Goal: Task Accomplishment & Management: Use online tool/utility

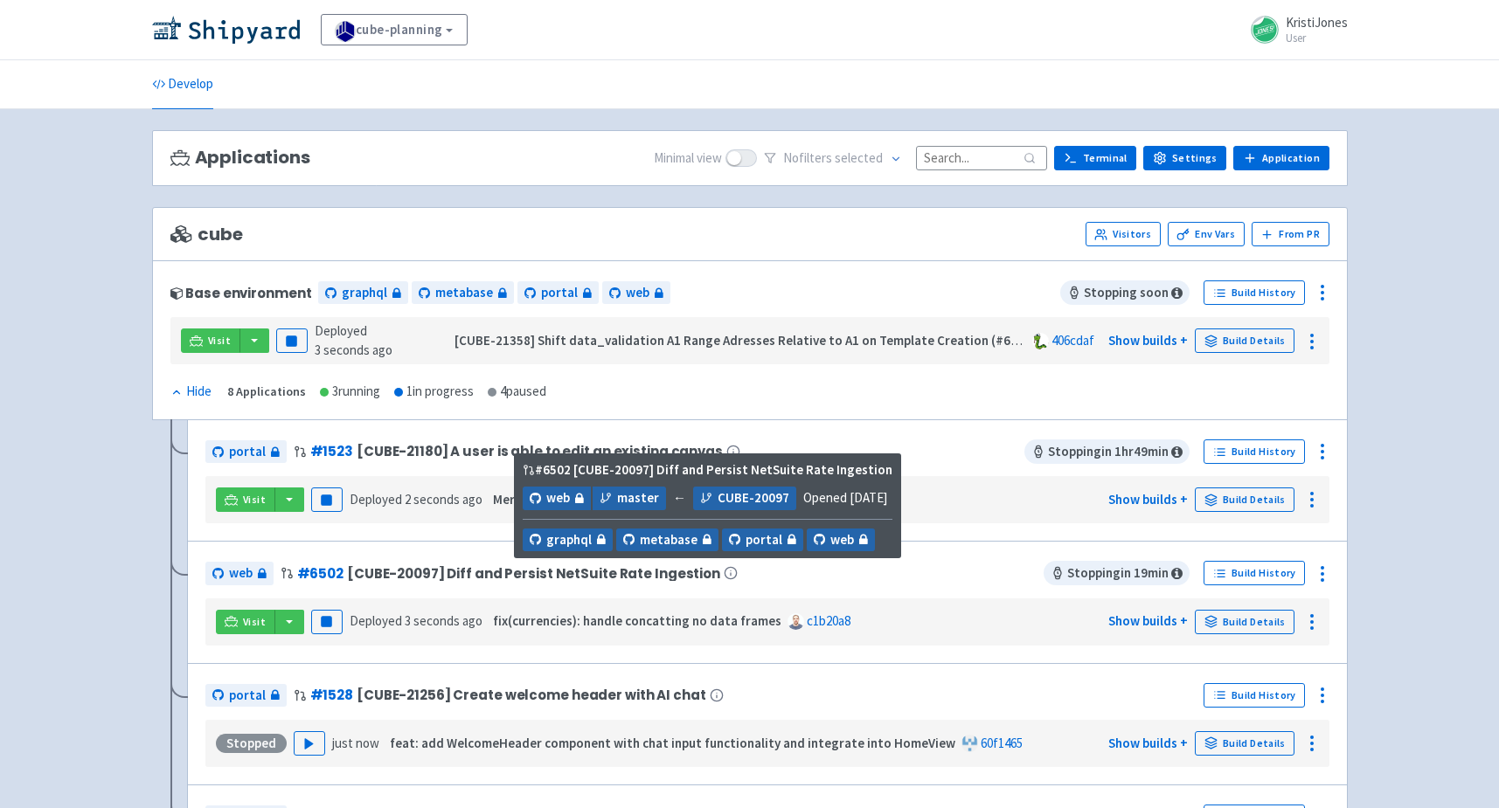
scroll to position [93, 0]
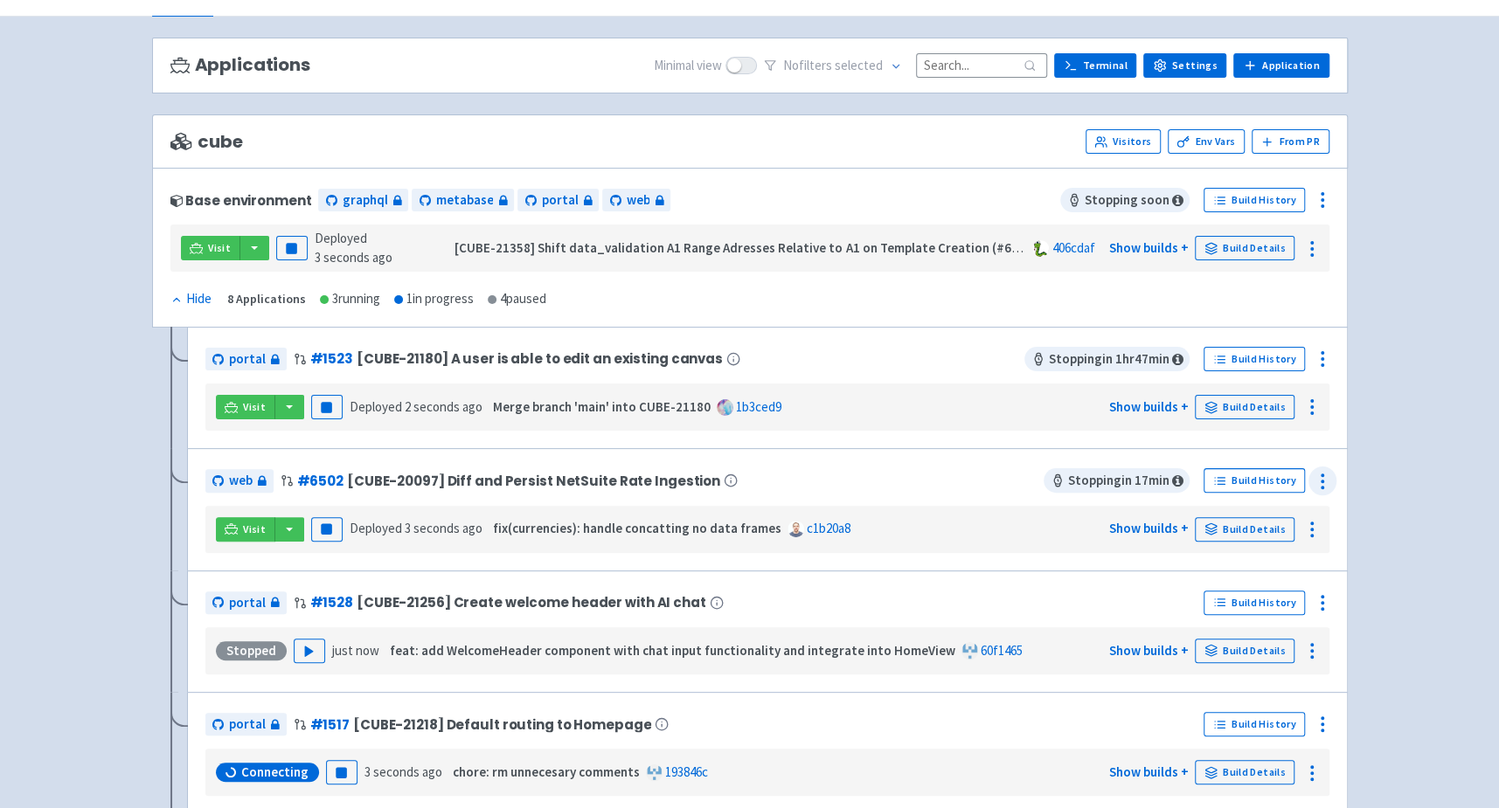
click at [1322, 487] on circle at bounding box center [1322, 488] width 2 height 2
click at [1248, 548] on span "Env Vars" at bounding box center [1257, 552] width 116 height 24
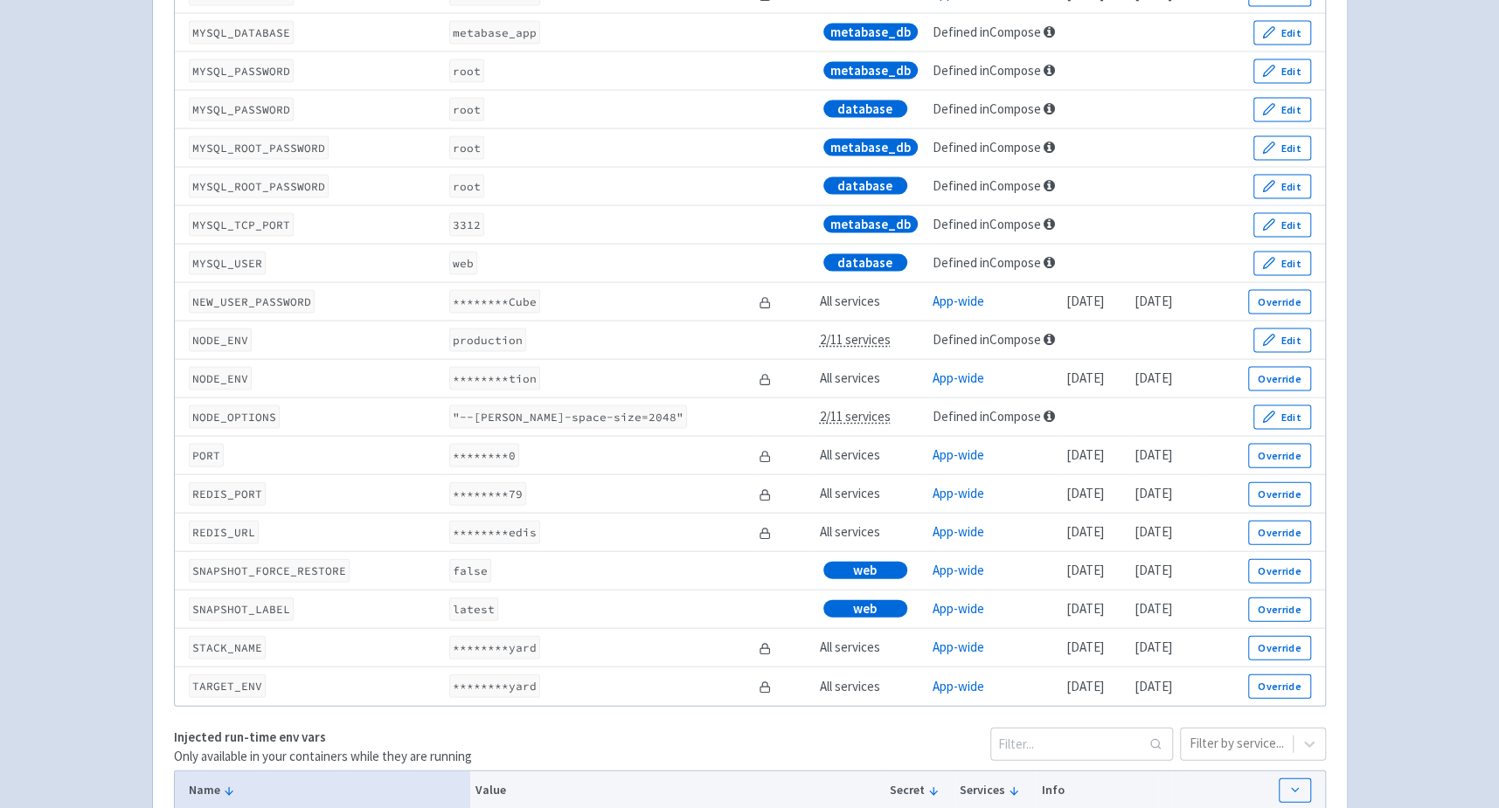
scroll to position [2358, 0]
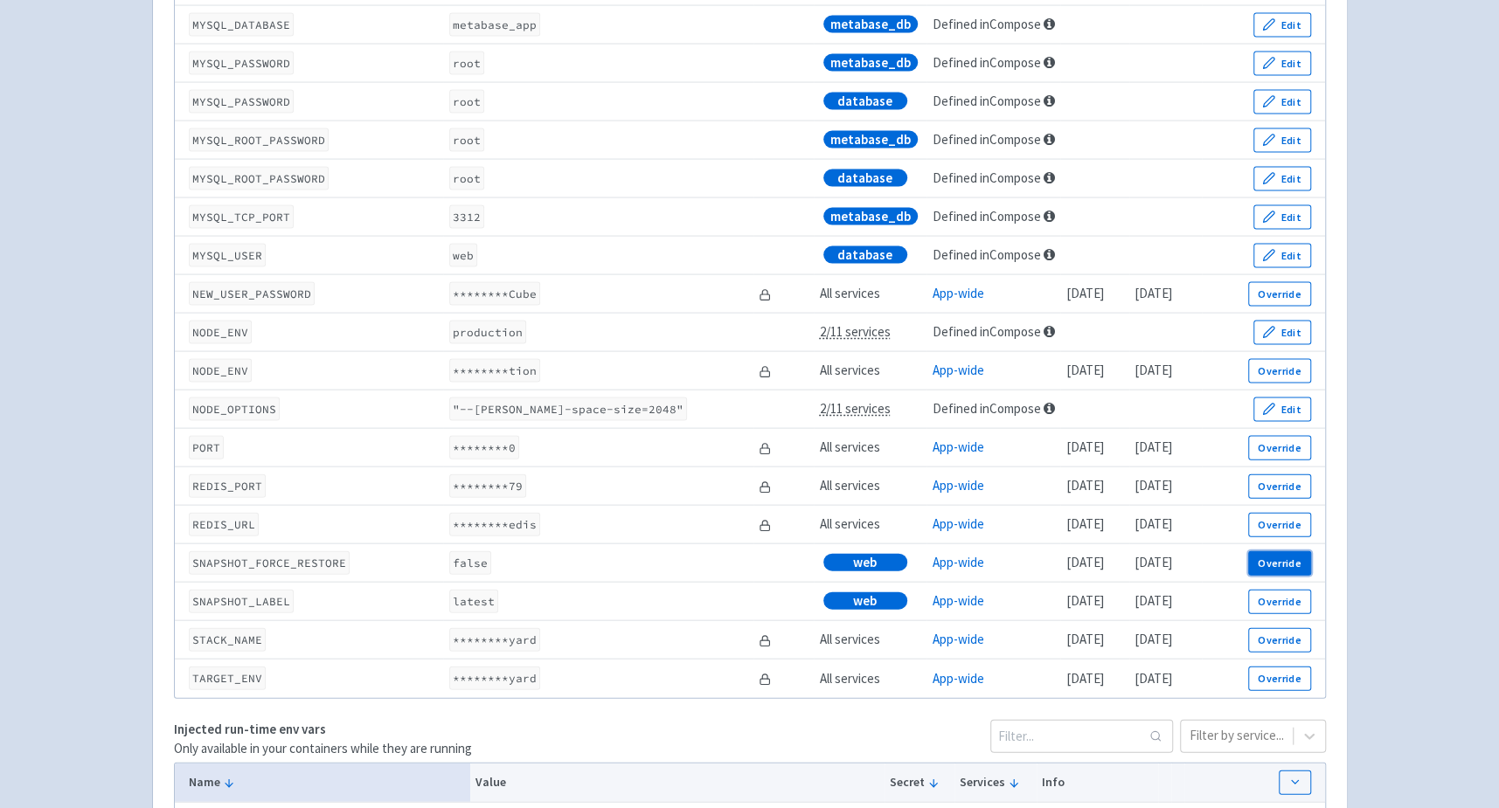
click at [1297, 568] on button "Override" at bounding box center [1279, 563] width 62 height 24
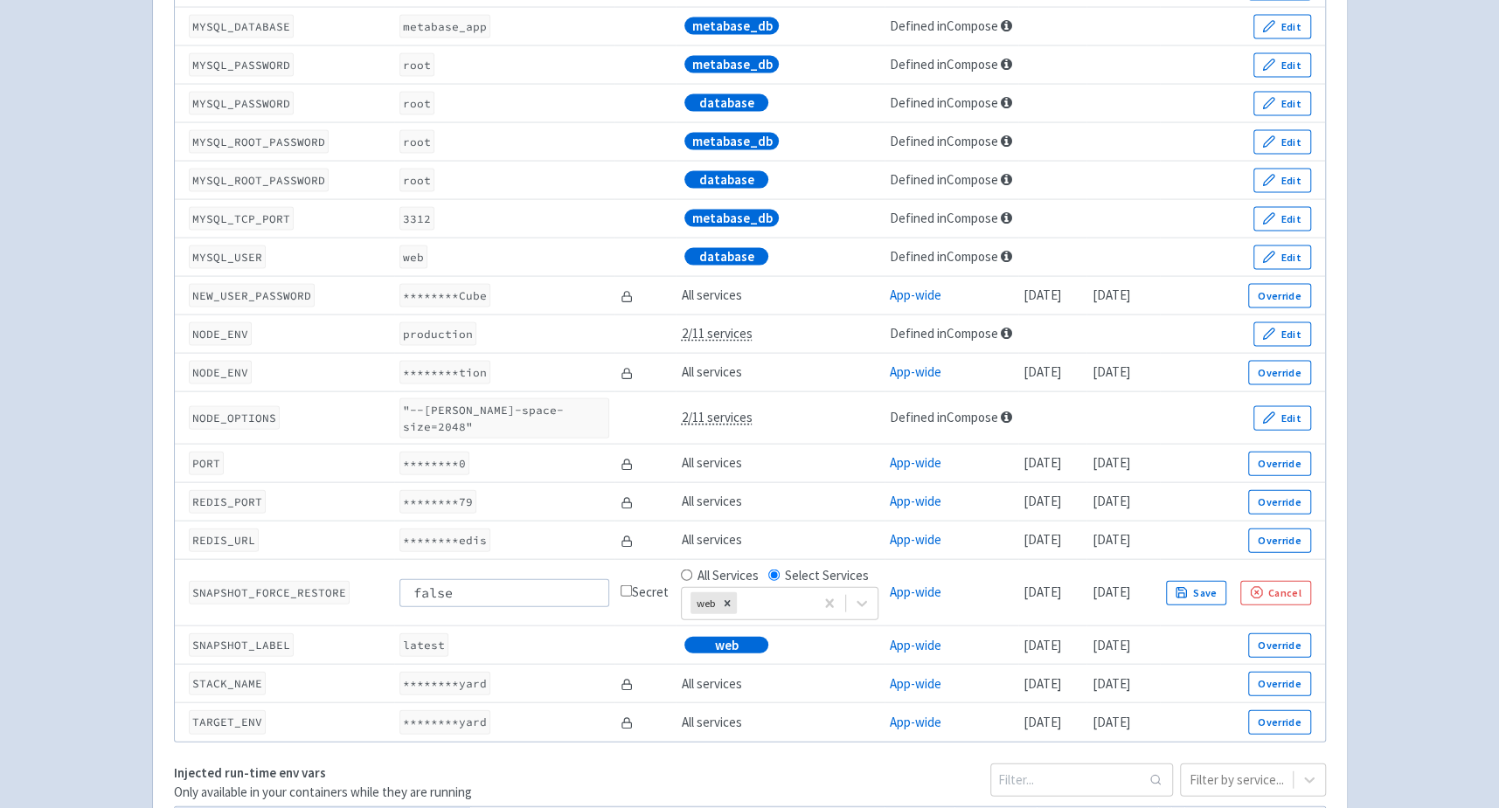
drag, startPoint x: 489, startPoint y: 591, endPoint x: 354, endPoint y: 592, distance: 134.6
click at [354, 592] on tr "SNAPSHOT_FORCE_RESTORE false Secret All Services Select Services web App-wide 1…" at bounding box center [750, 593] width 1150 height 66
type input "true"
click at [1227, 588] on button "Save" at bounding box center [1196, 593] width 61 height 24
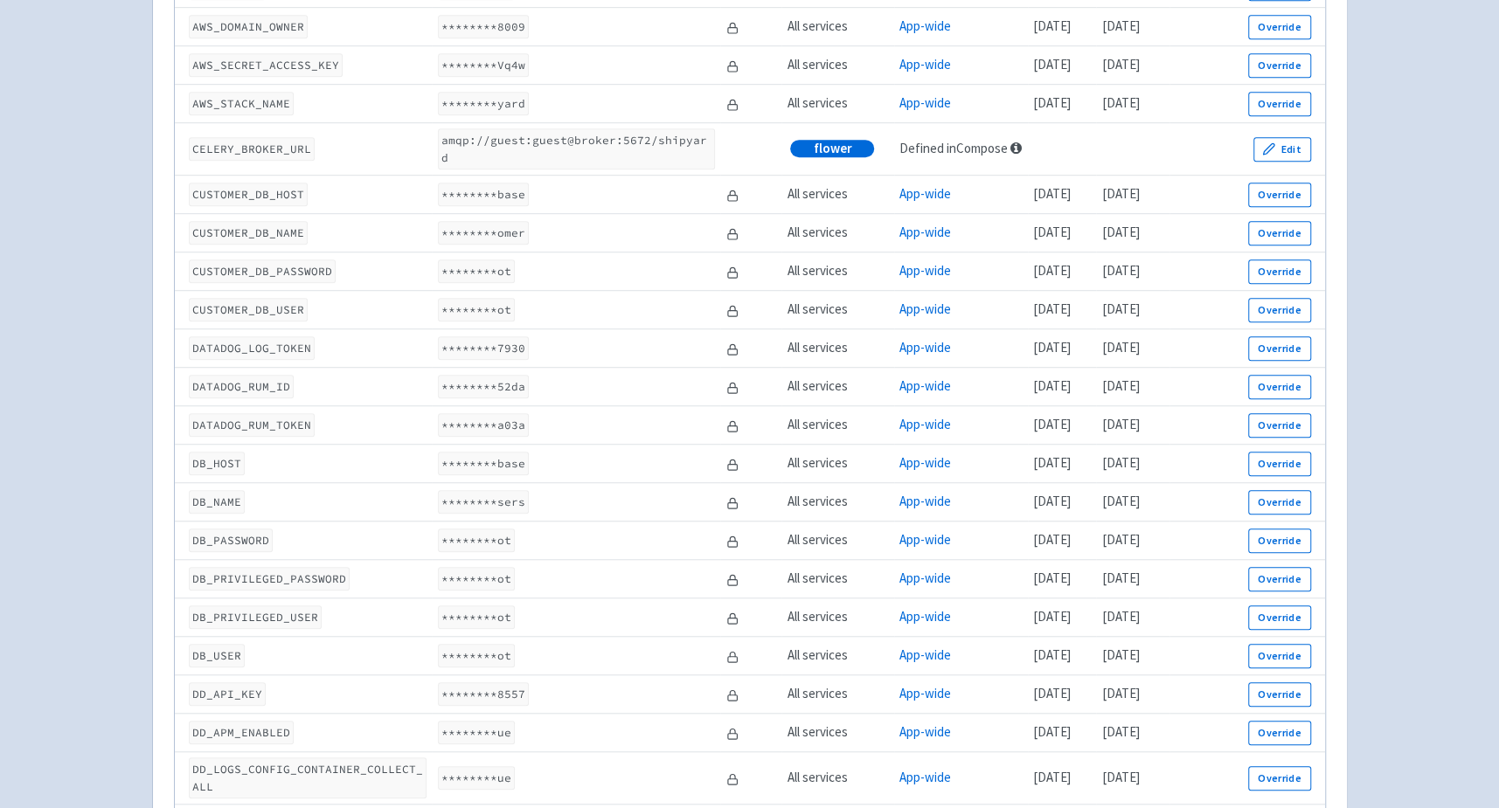
scroll to position [0, 0]
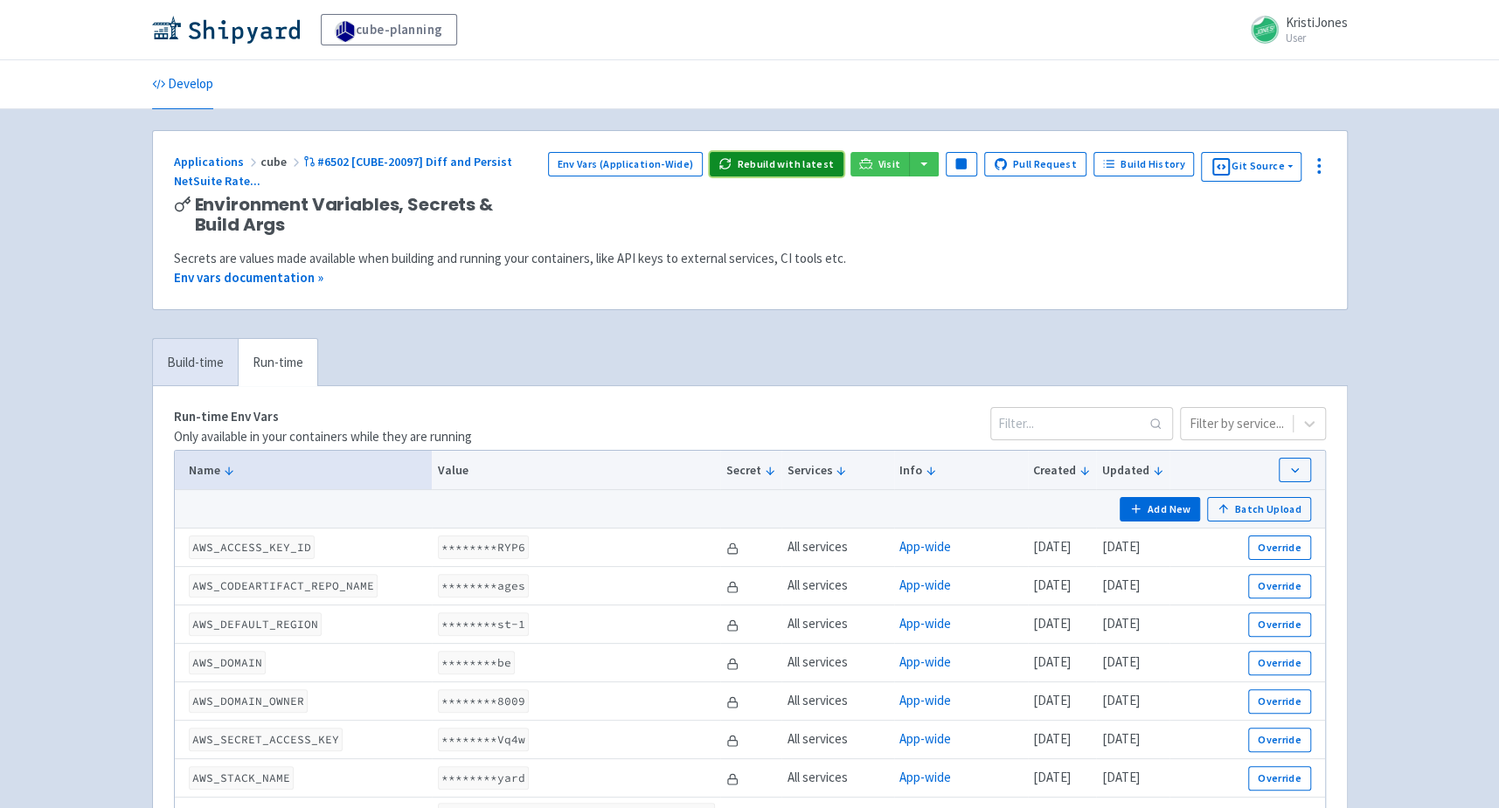
click at [784, 152] on button "Rebuild with latest" at bounding box center [777, 164] width 134 height 24
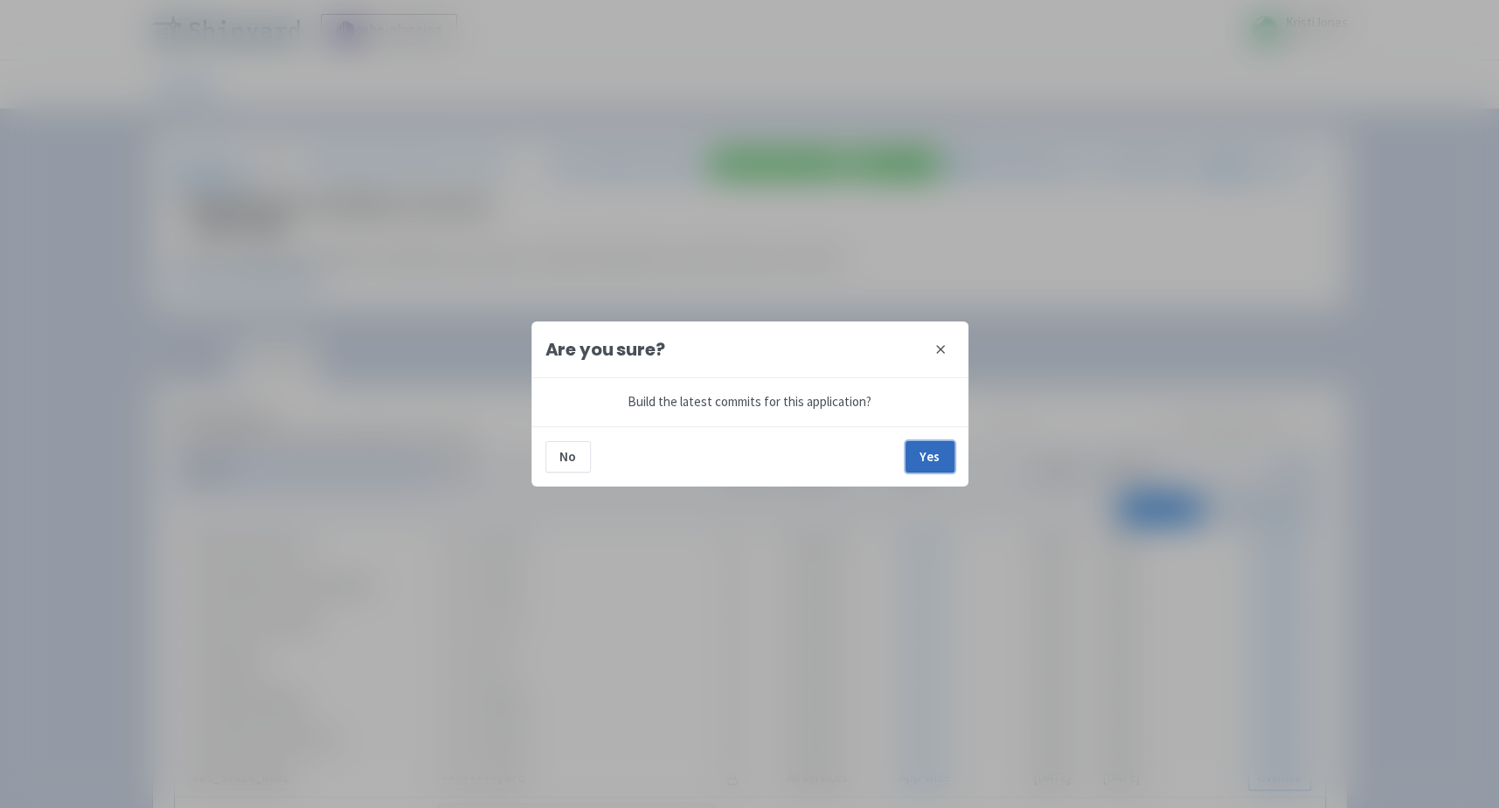
click at [925, 455] on button "Yes" at bounding box center [929, 456] width 49 height 31
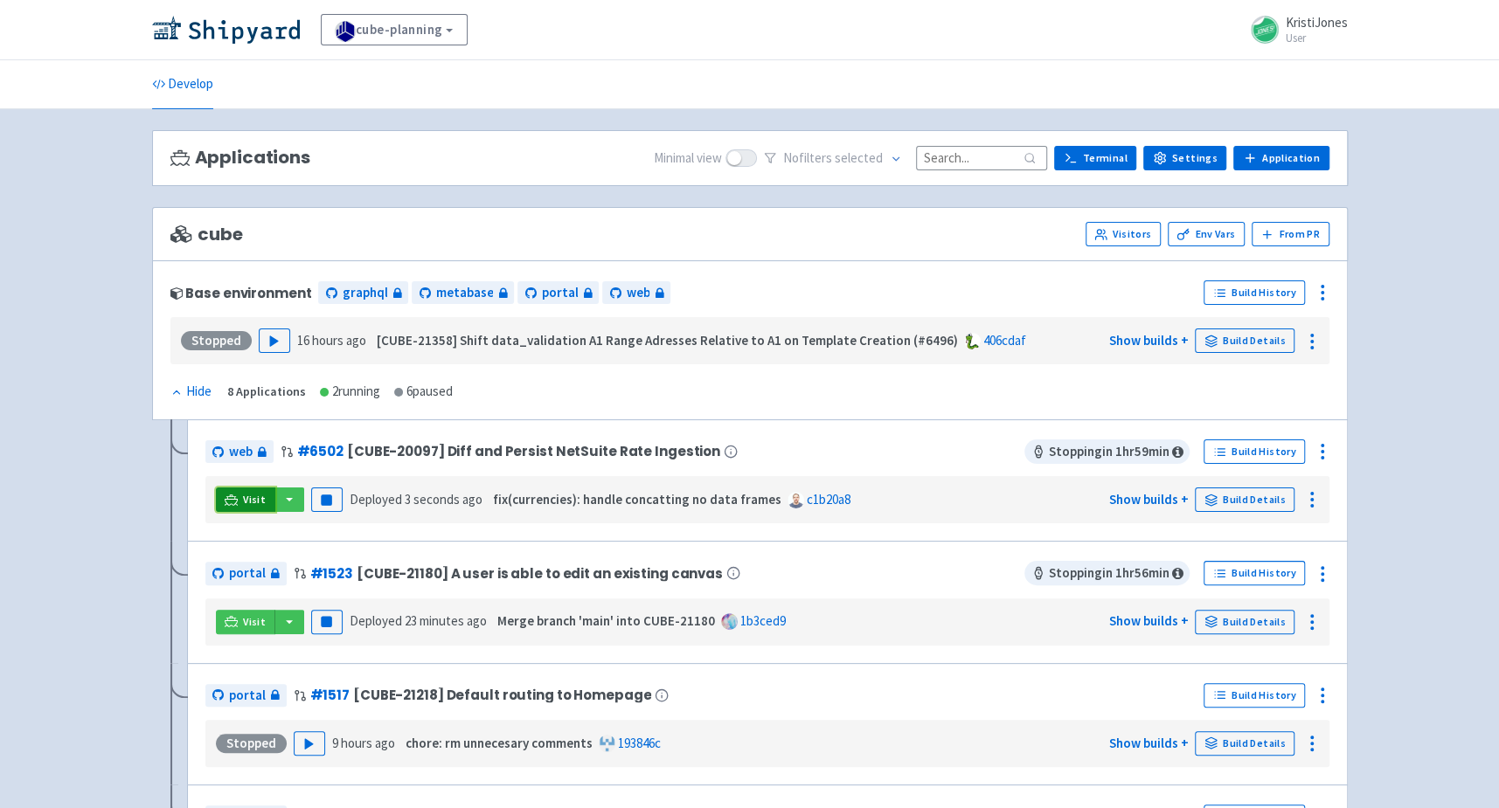
click at [239, 496] on link "Visit" at bounding box center [245, 500] width 59 height 24
